Goal: Find specific page/section: Find specific page/section

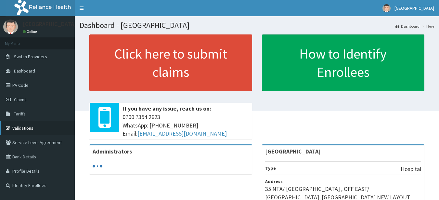
click at [37, 127] on link "Validations" at bounding box center [37, 128] width 75 height 14
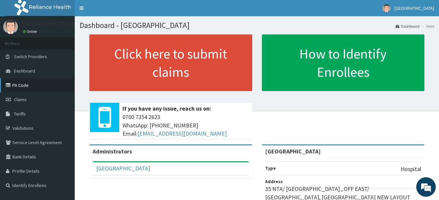
click at [40, 85] on link "PA Code" at bounding box center [37, 85] width 75 height 14
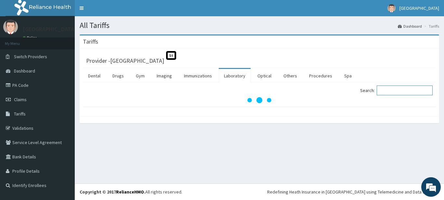
click at [389, 91] on input "Search:" at bounding box center [405, 90] width 56 height 10
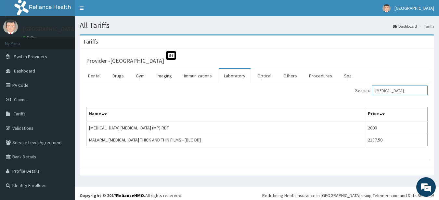
type input "malaria"
click at [17, 86] on link "PA Code" at bounding box center [37, 85] width 75 height 14
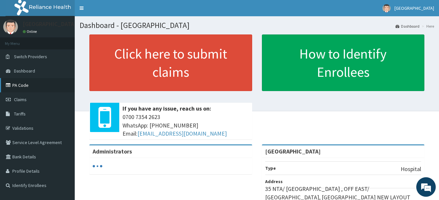
click at [36, 86] on link "PA Code" at bounding box center [37, 85] width 75 height 14
